Goal: Task Accomplishment & Management: Use online tool/utility

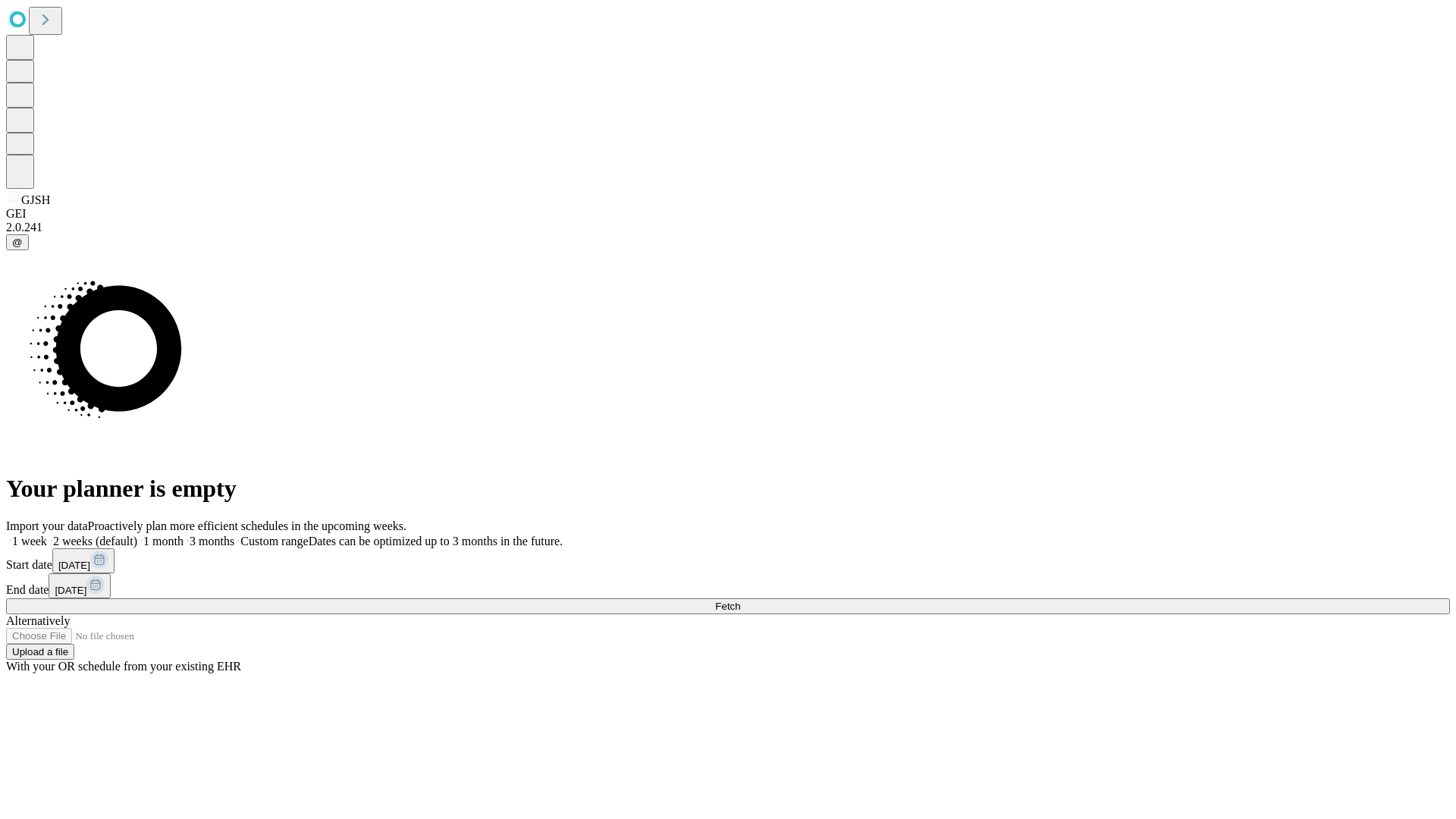
click at [47, 534] on label "1 week" at bounding box center [26, 540] width 41 height 13
click at [740, 601] on span "Fetch" at bounding box center [727, 606] width 25 height 11
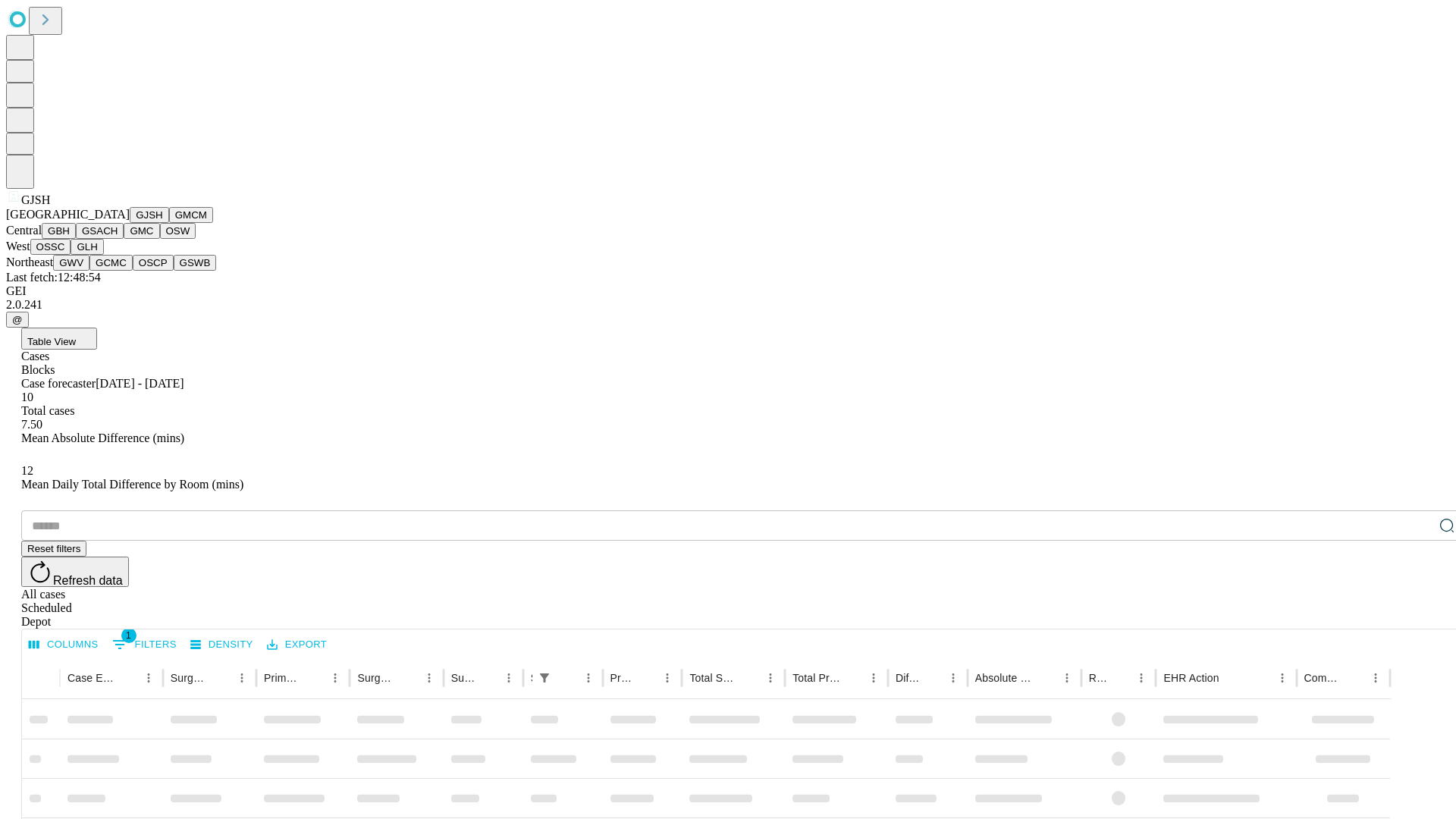
click at [169, 223] on button "GMCM" at bounding box center [191, 215] width 44 height 16
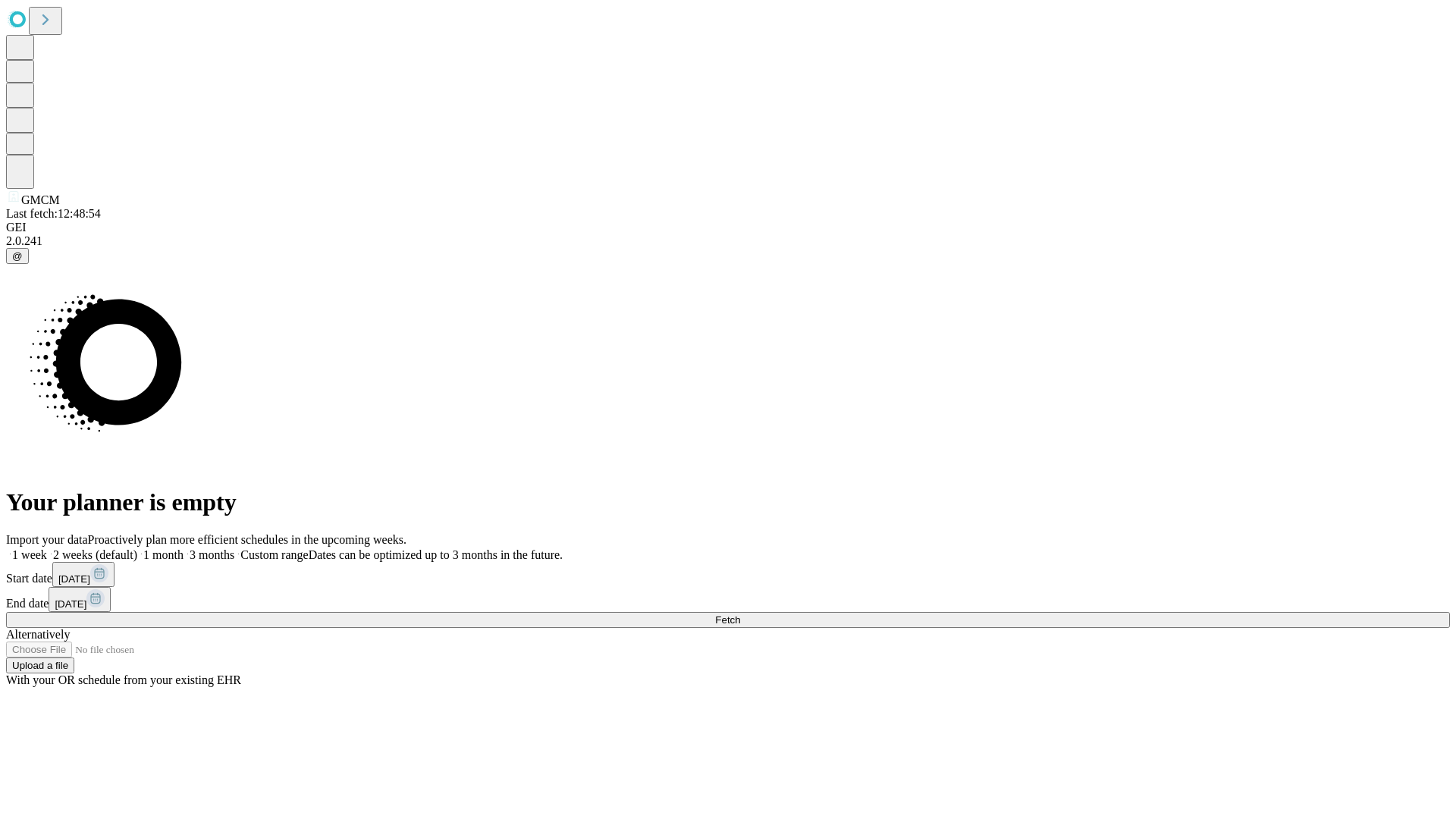
click at [47, 548] on label "1 week" at bounding box center [26, 554] width 41 height 13
click at [740, 614] on span "Fetch" at bounding box center [727, 619] width 25 height 11
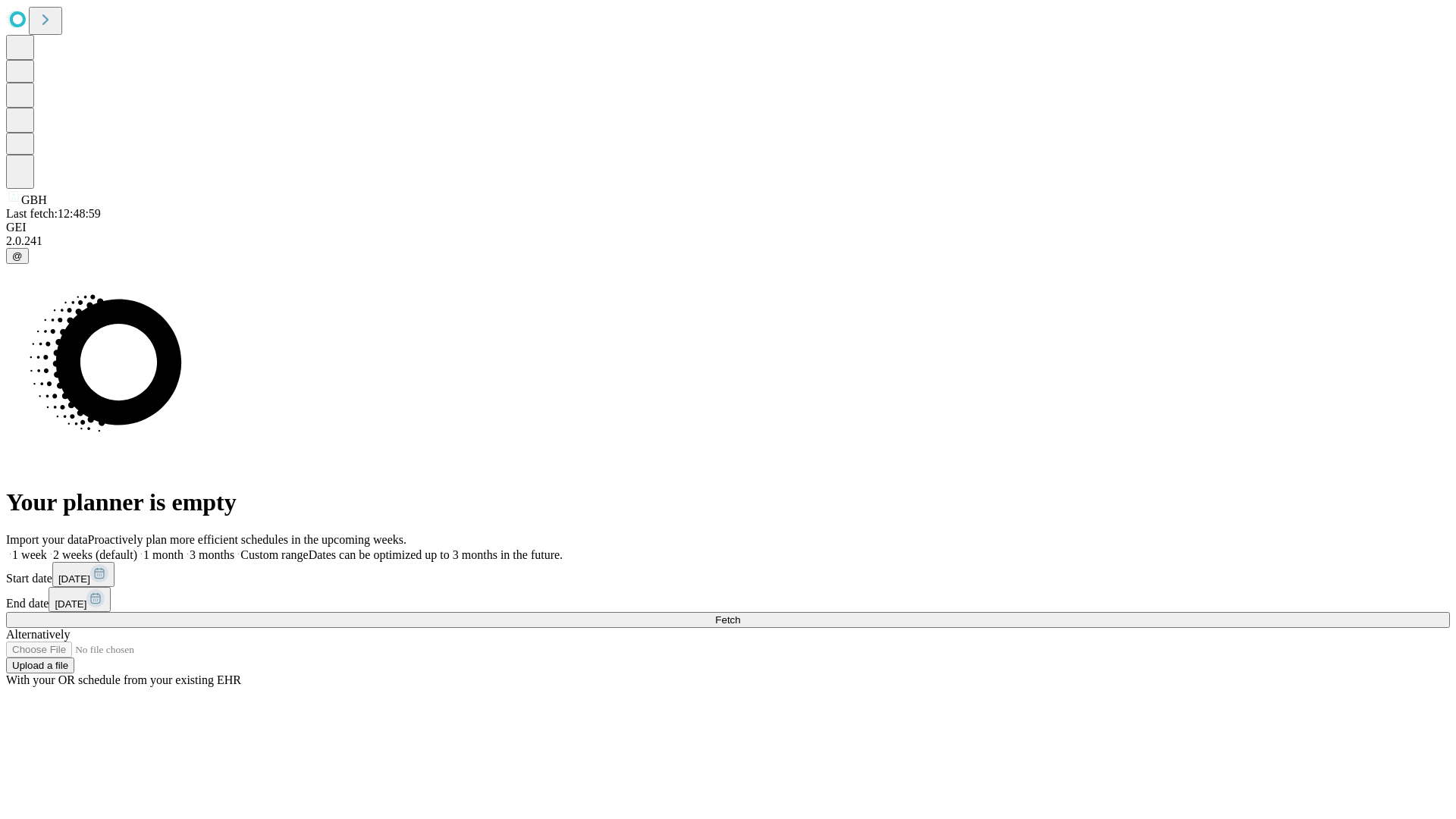
click at [47, 548] on label "1 week" at bounding box center [26, 554] width 41 height 13
click at [740, 614] on span "Fetch" at bounding box center [727, 619] width 25 height 11
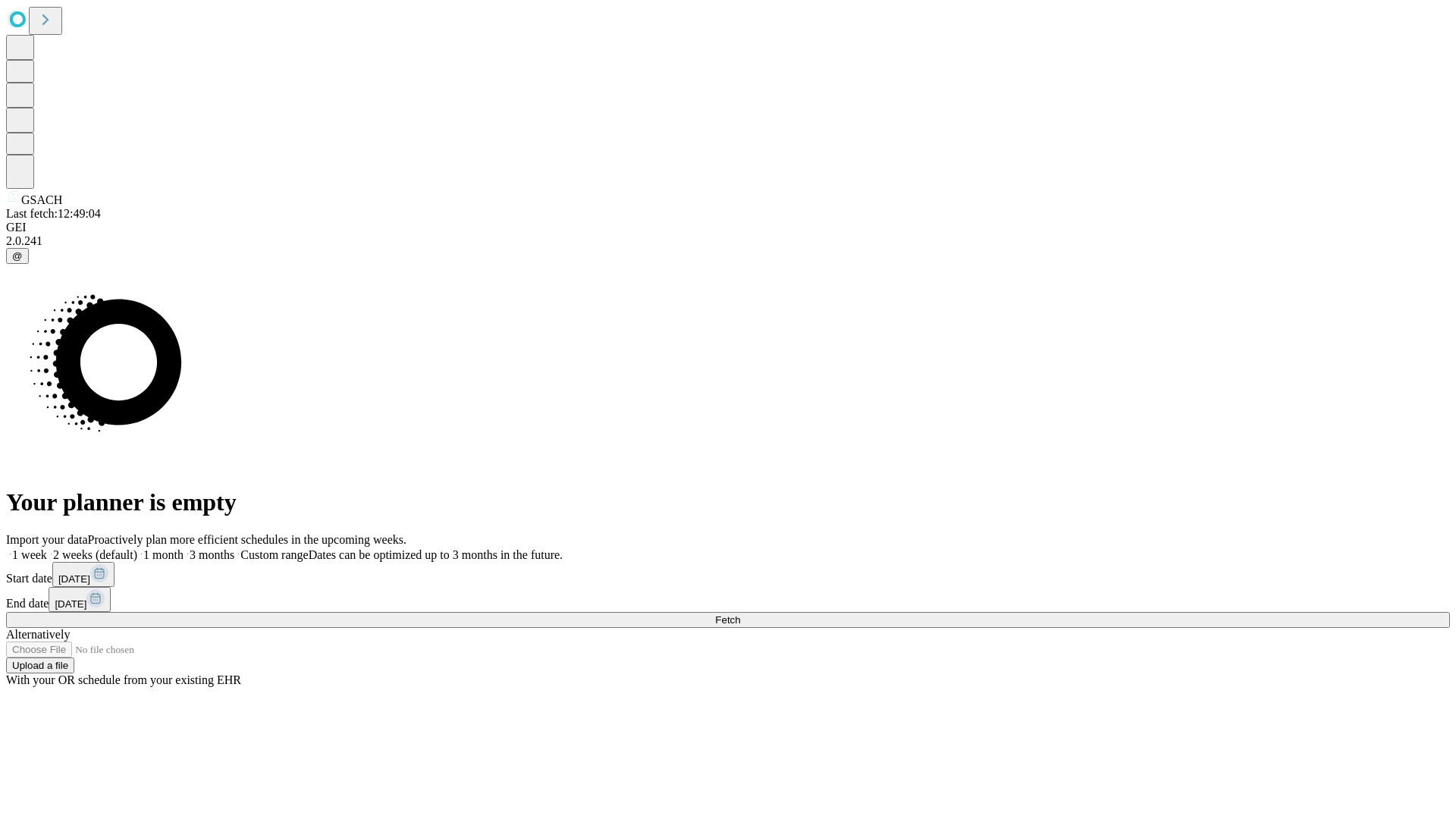
click at [47, 548] on label "1 week" at bounding box center [26, 554] width 41 height 13
click at [740, 614] on span "Fetch" at bounding box center [727, 619] width 25 height 11
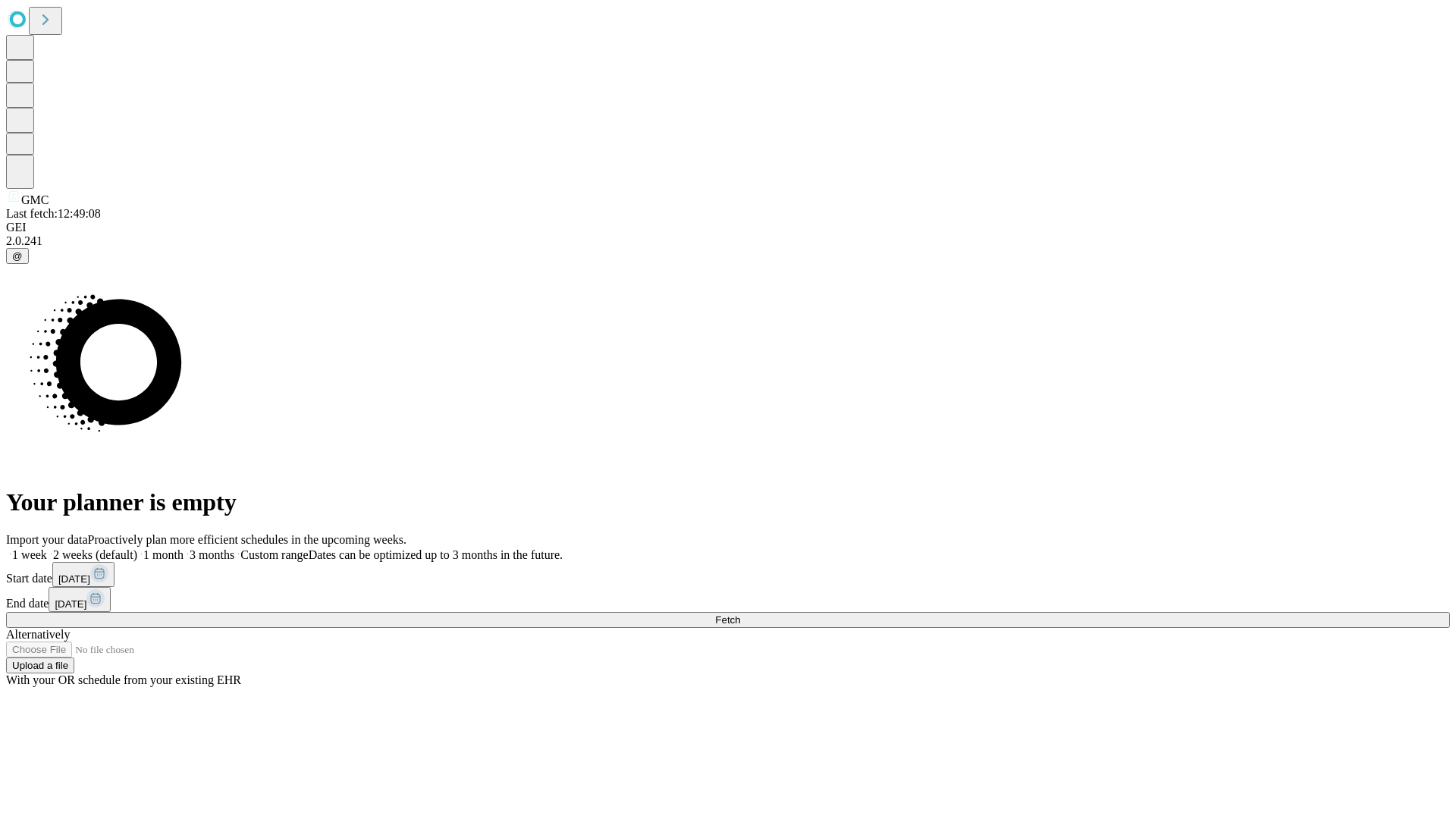
click at [740, 614] on span "Fetch" at bounding box center [727, 619] width 25 height 11
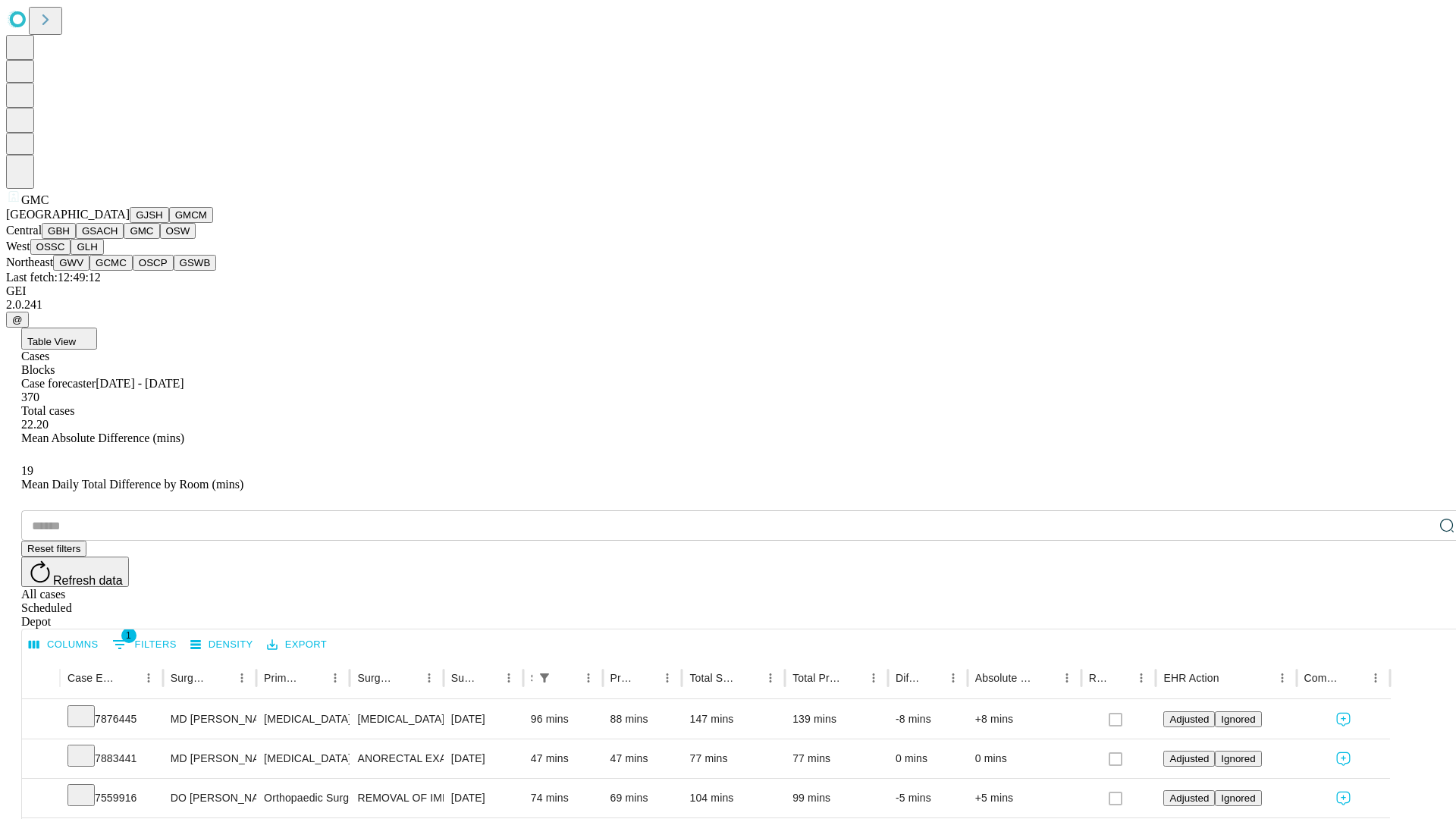
click at [160, 239] on button "OSW" at bounding box center [178, 231] width 36 height 16
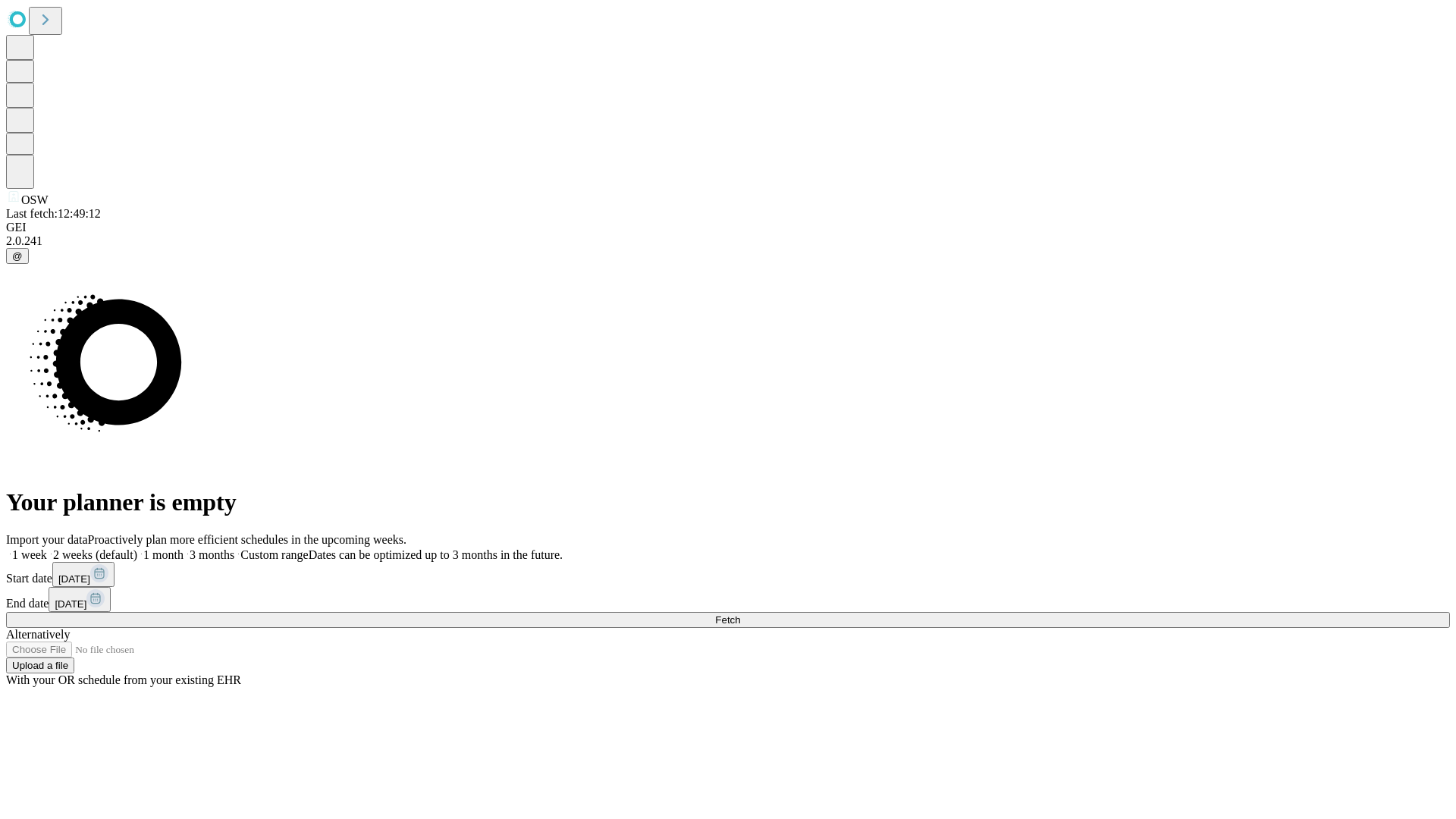
click at [47, 548] on label "1 week" at bounding box center [26, 554] width 41 height 13
click at [740, 614] on span "Fetch" at bounding box center [727, 619] width 25 height 11
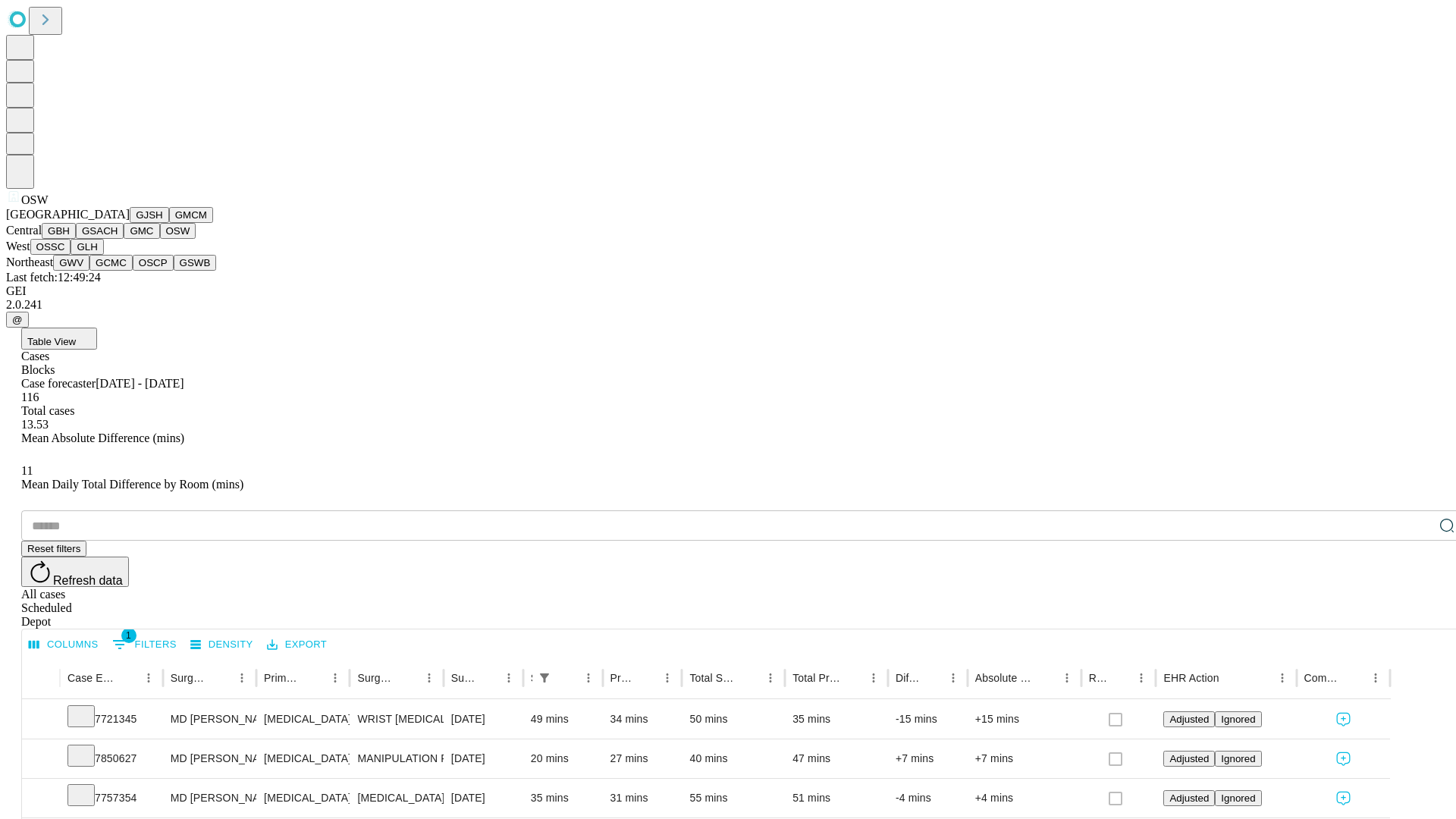
click at [71, 255] on button "OSSC" at bounding box center [50, 247] width 41 height 16
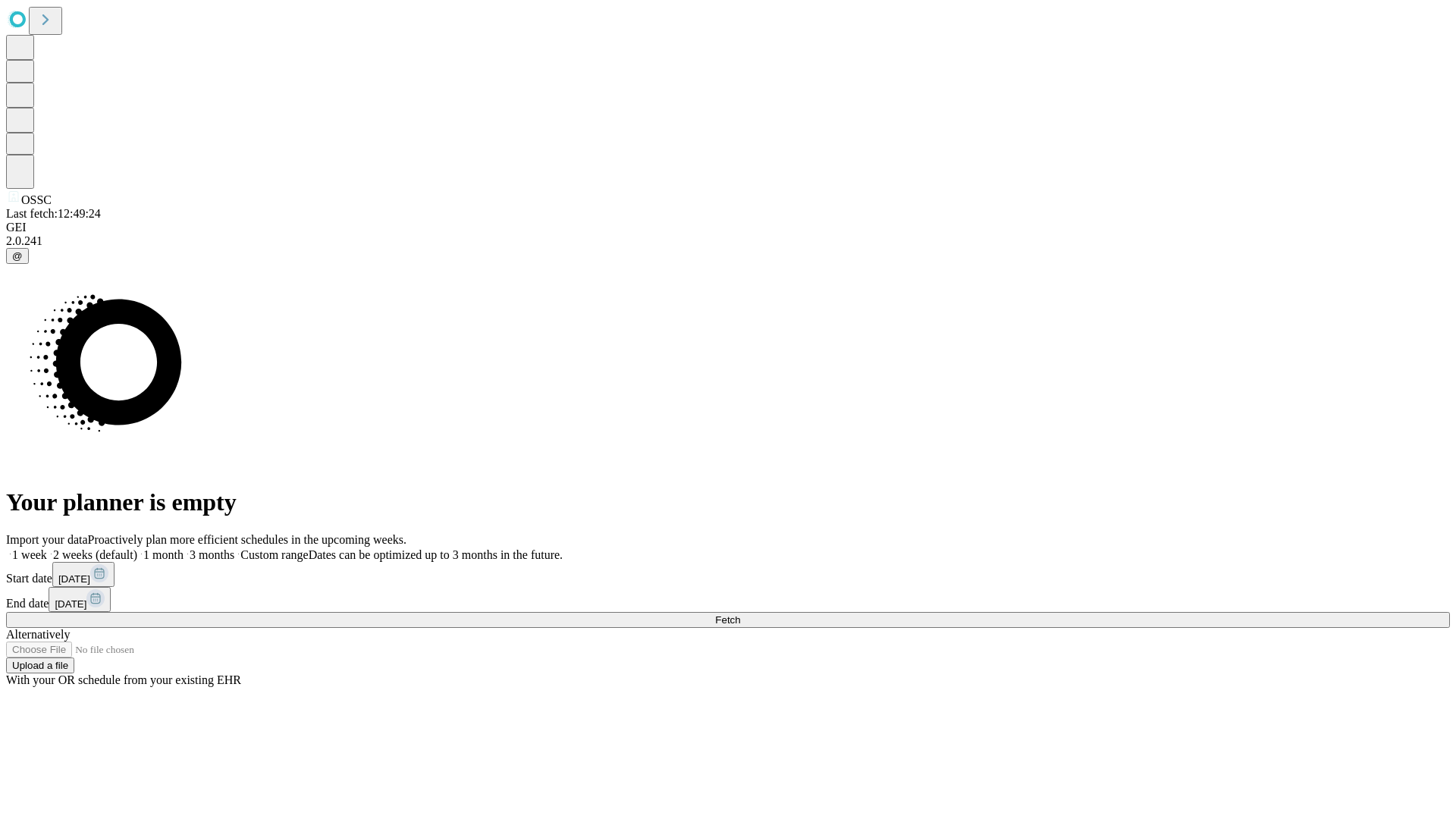
click at [47, 548] on label "1 week" at bounding box center [26, 554] width 41 height 13
click at [740, 614] on span "Fetch" at bounding box center [727, 619] width 25 height 11
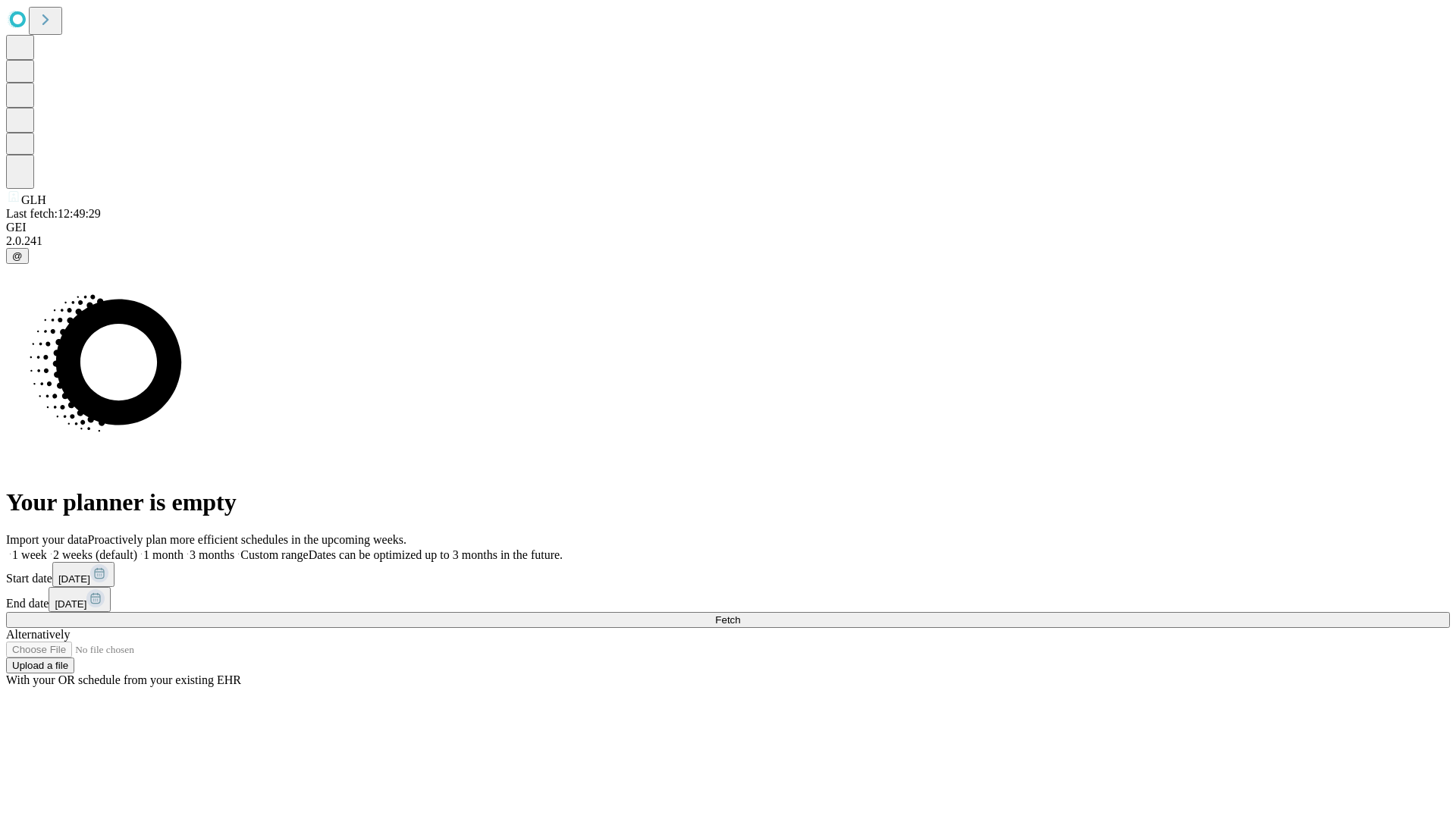
click at [740, 614] on span "Fetch" at bounding box center [727, 619] width 25 height 11
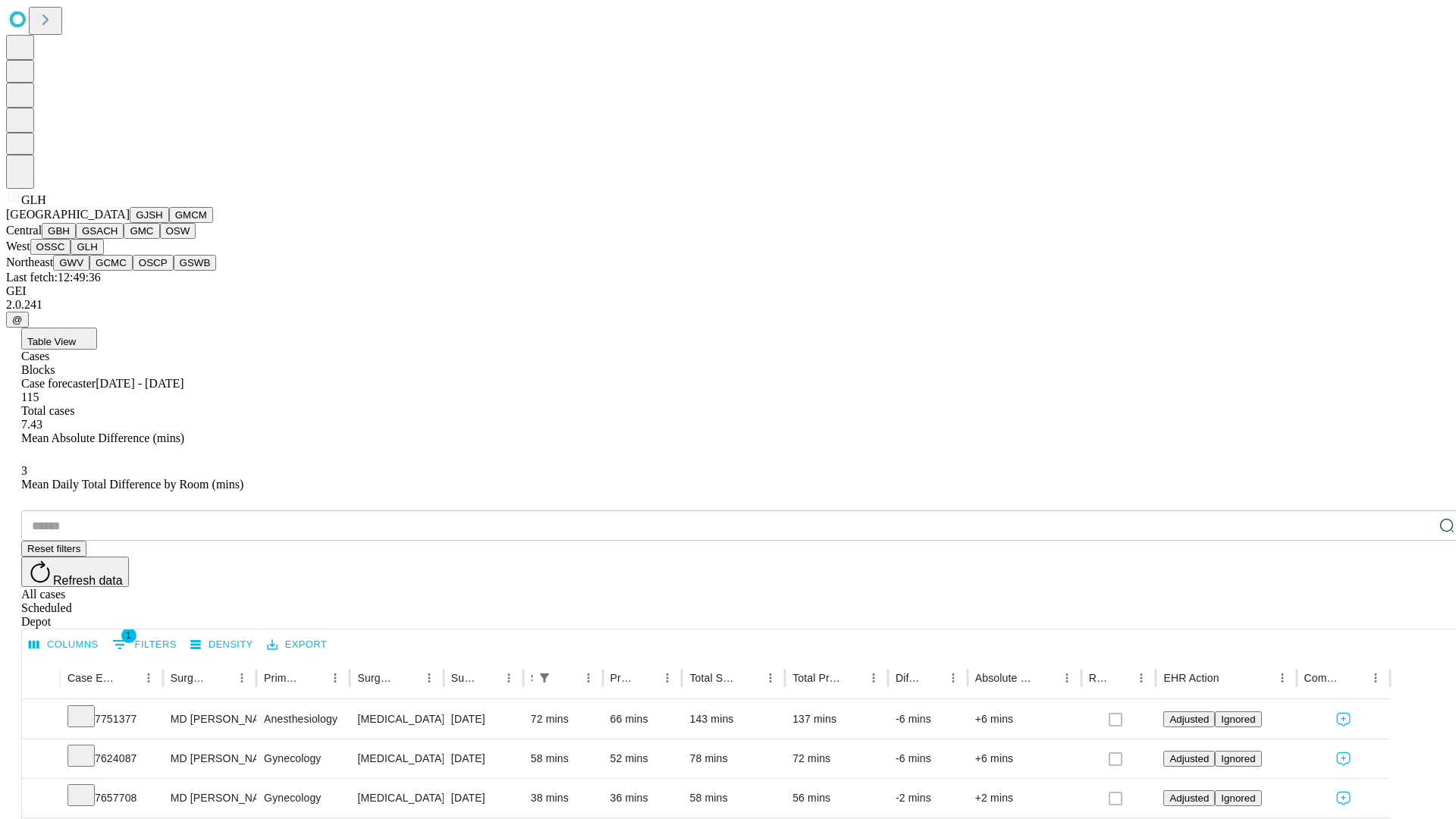
click at [90, 271] on button "GWV" at bounding box center [71, 263] width 36 height 16
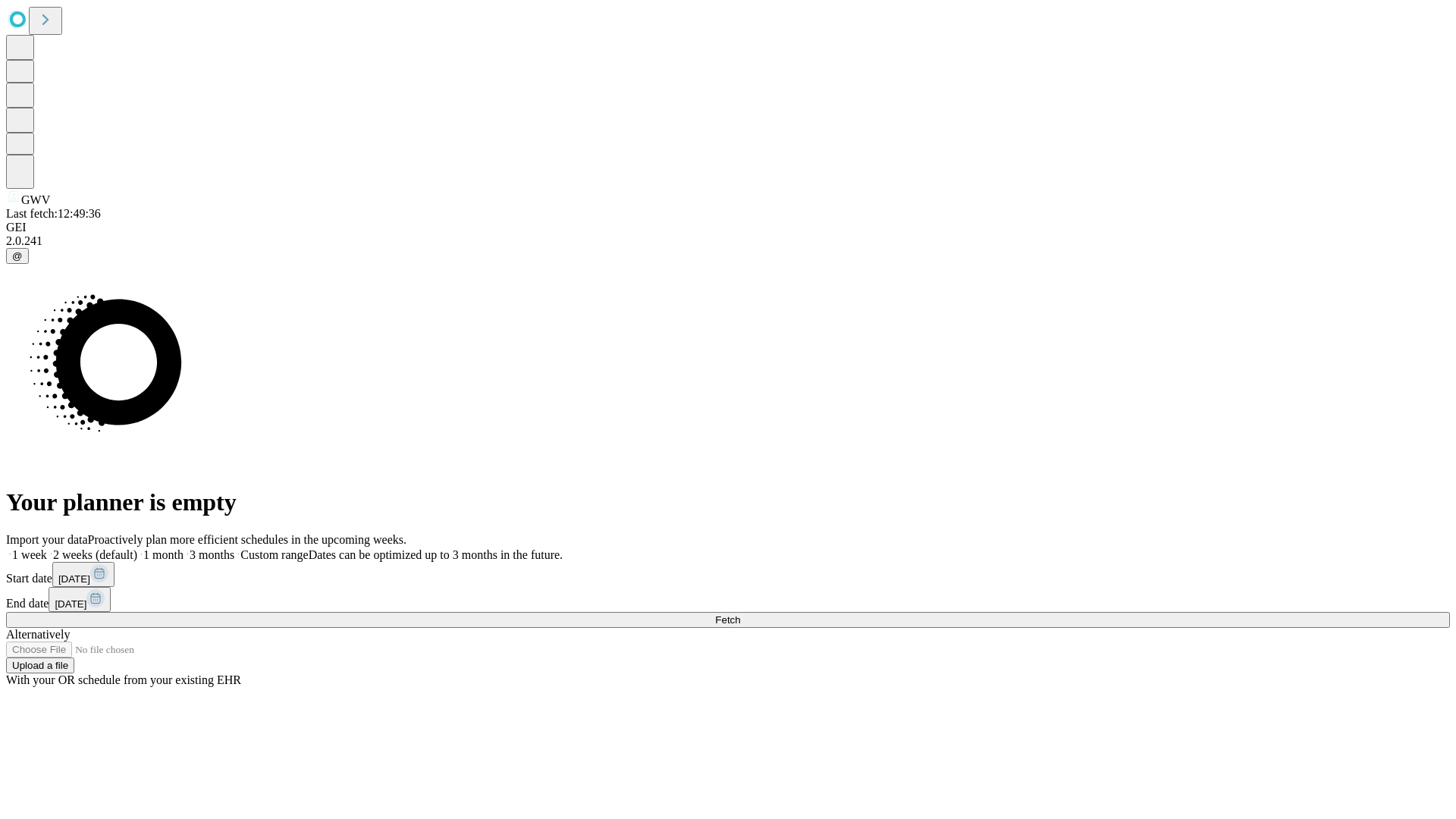
click at [47, 548] on label "1 week" at bounding box center [26, 554] width 41 height 13
click at [740, 614] on span "Fetch" at bounding box center [727, 619] width 25 height 11
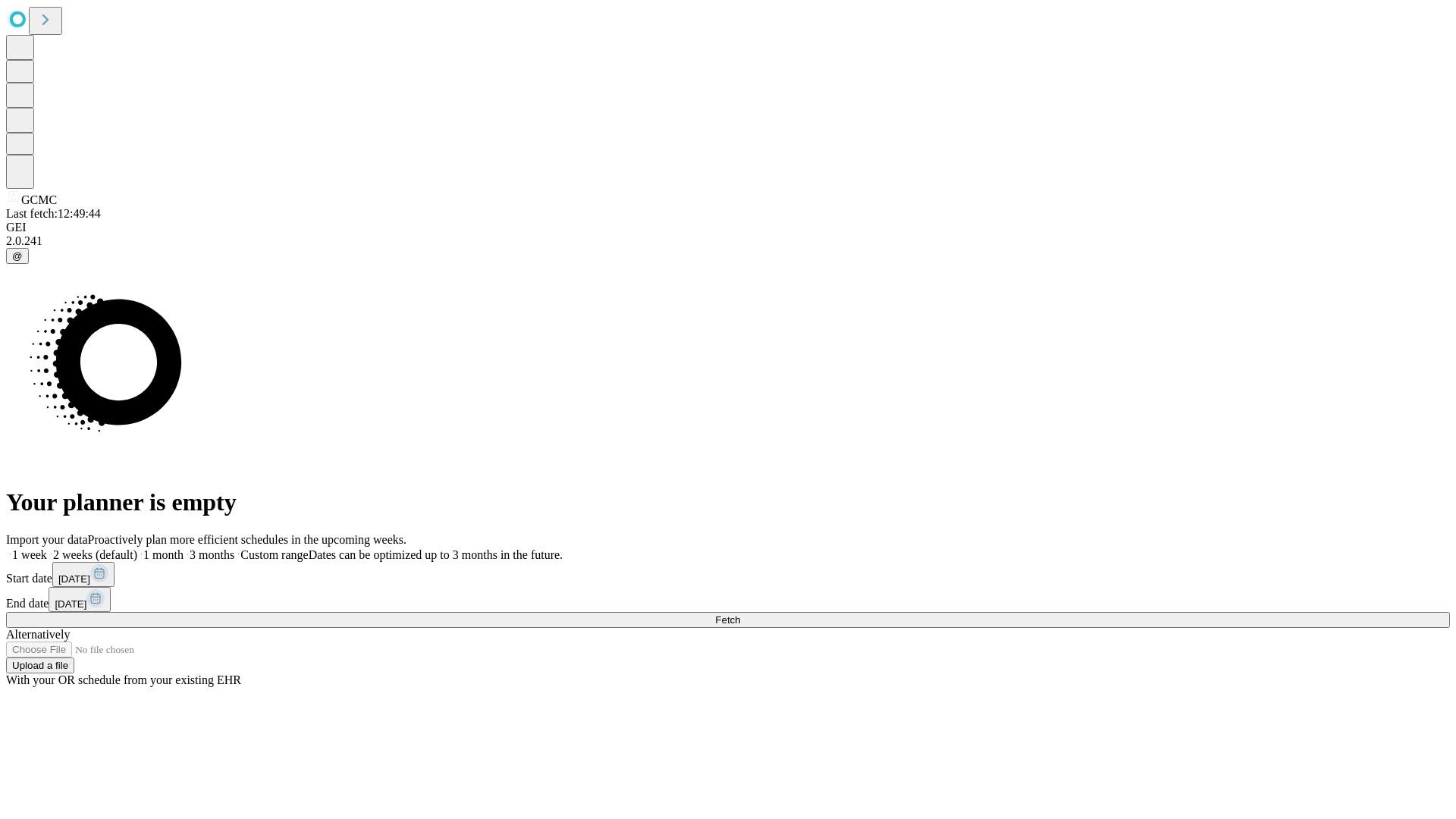
click at [47, 548] on label "1 week" at bounding box center [26, 554] width 41 height 13
click at [740, 614] on span "Fetch" at bounding box center [727, 619] width 25 height 11
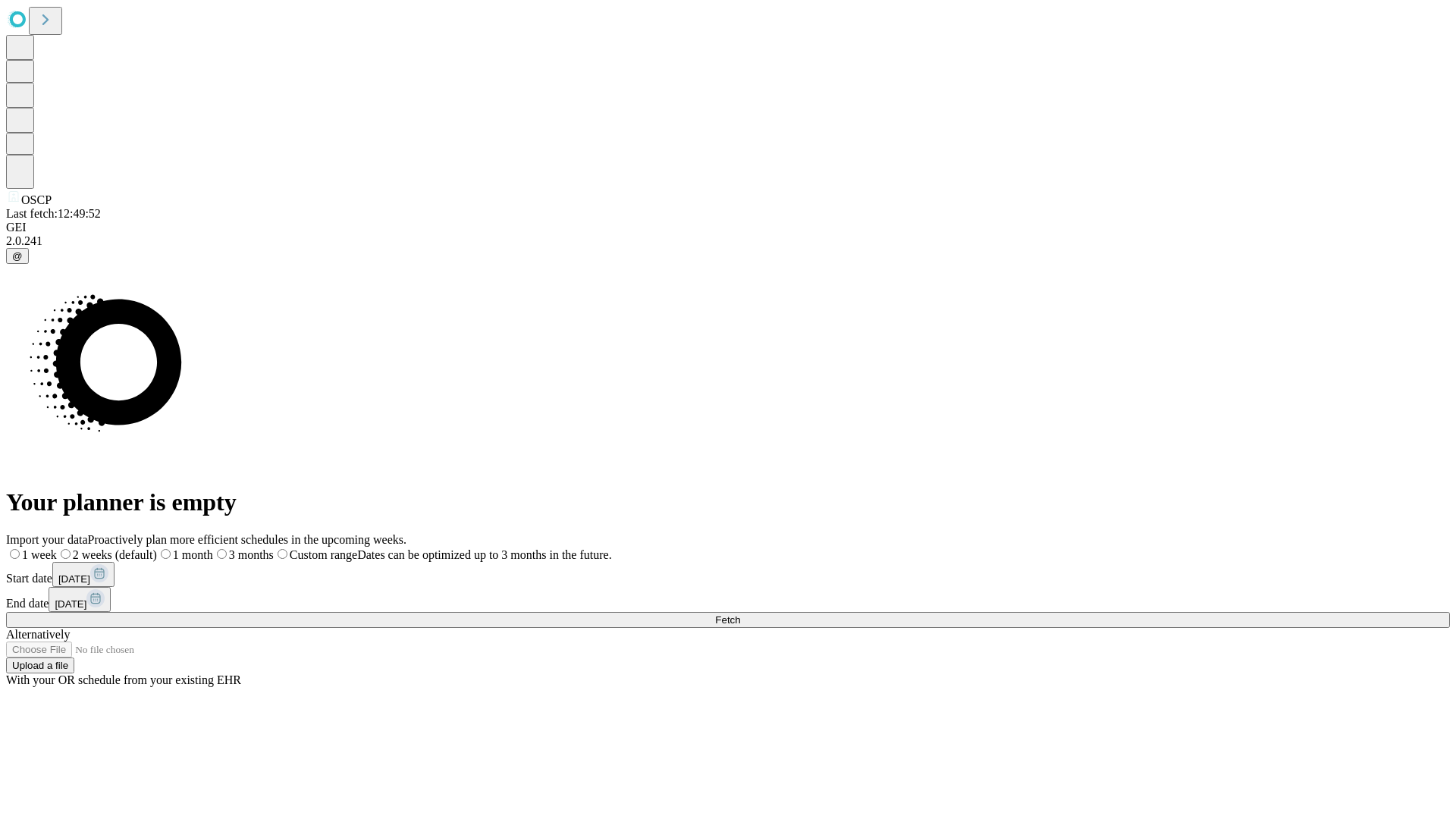
click at [57, 548] on label "1 week" at bounding box center [31, 554] width 51 height 13
click at [740, 614] on span "Fetch" at bounding box center [727, 619] width 25 height 11
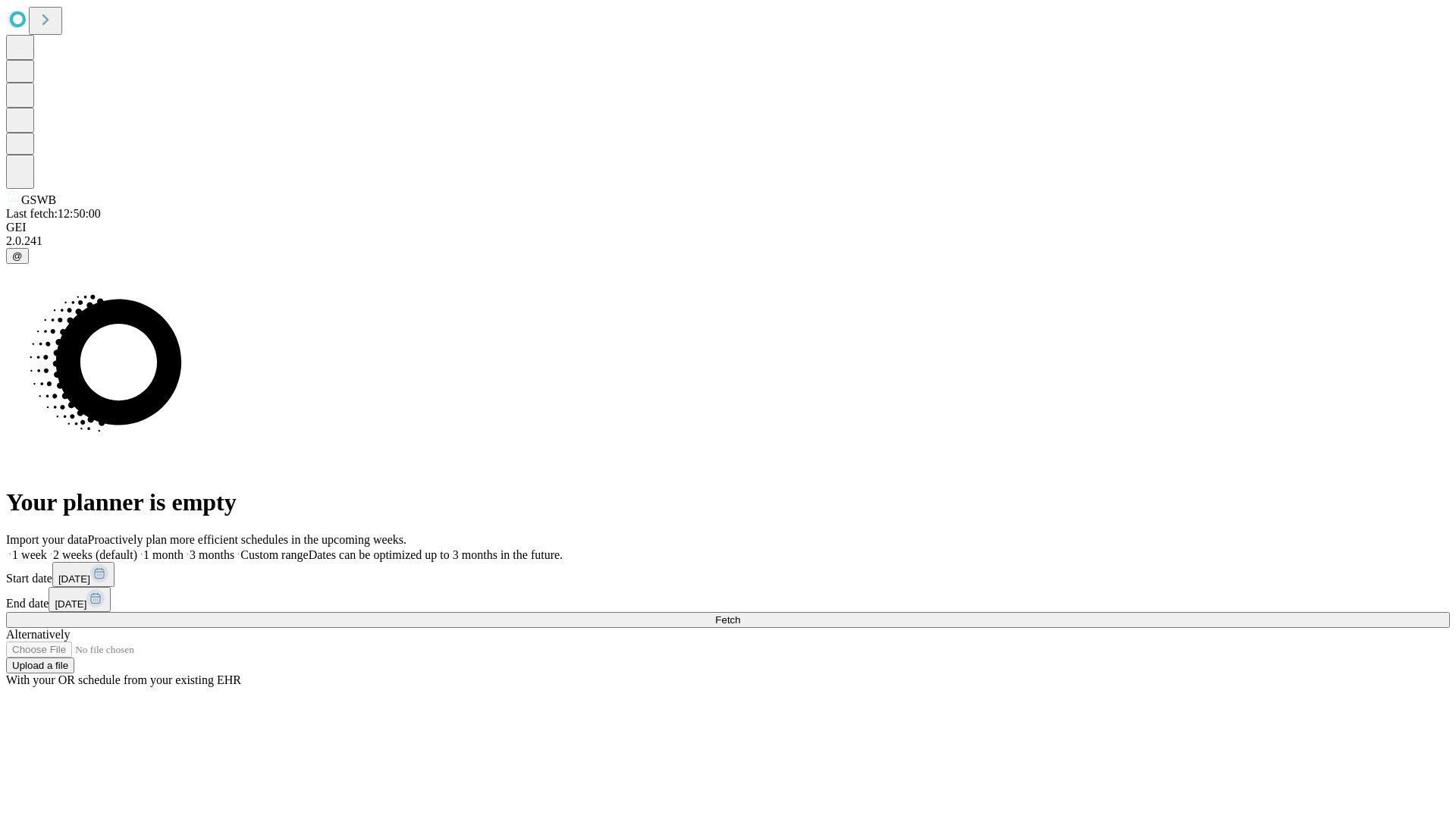
click at [47, 548] on label "1 week" at bounding box center [26, 554] width 41 height 13
click at [740, 614] on span "Fetch" at bounding box center [727, 619] width 25 height 11
